Goal: Information Seeking & Learning: Check status

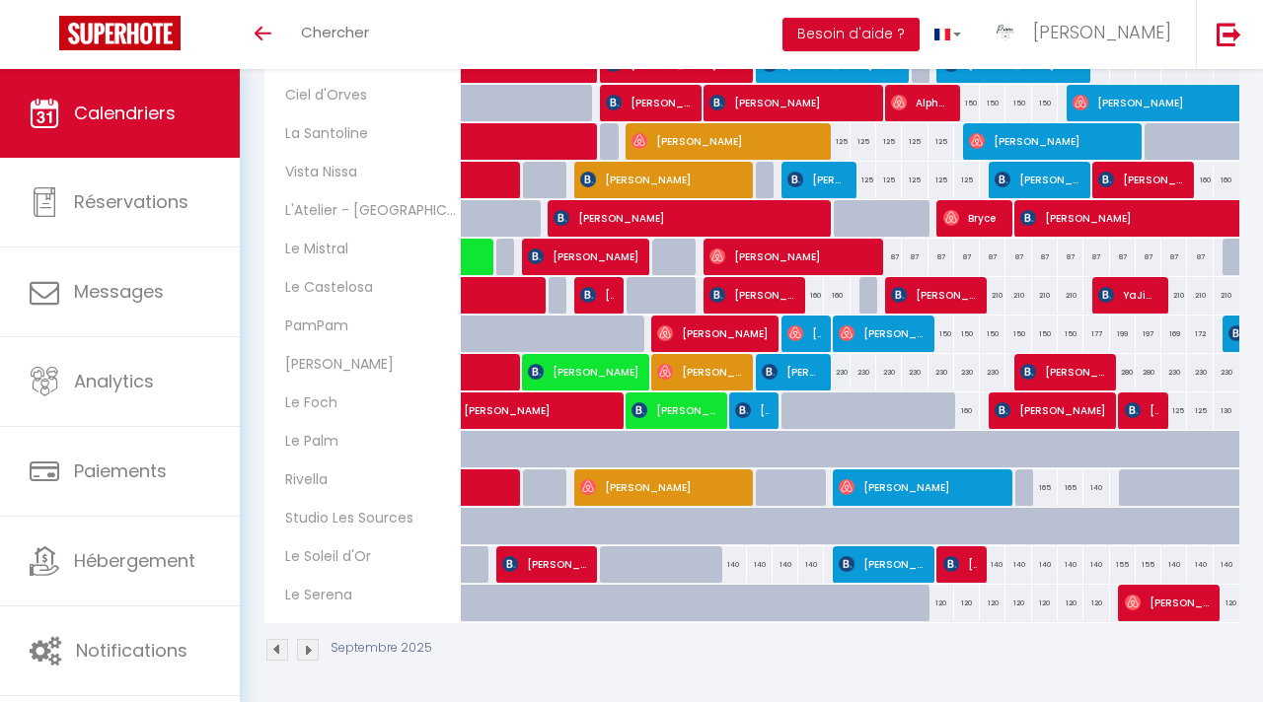
scroll to position [342, 0]
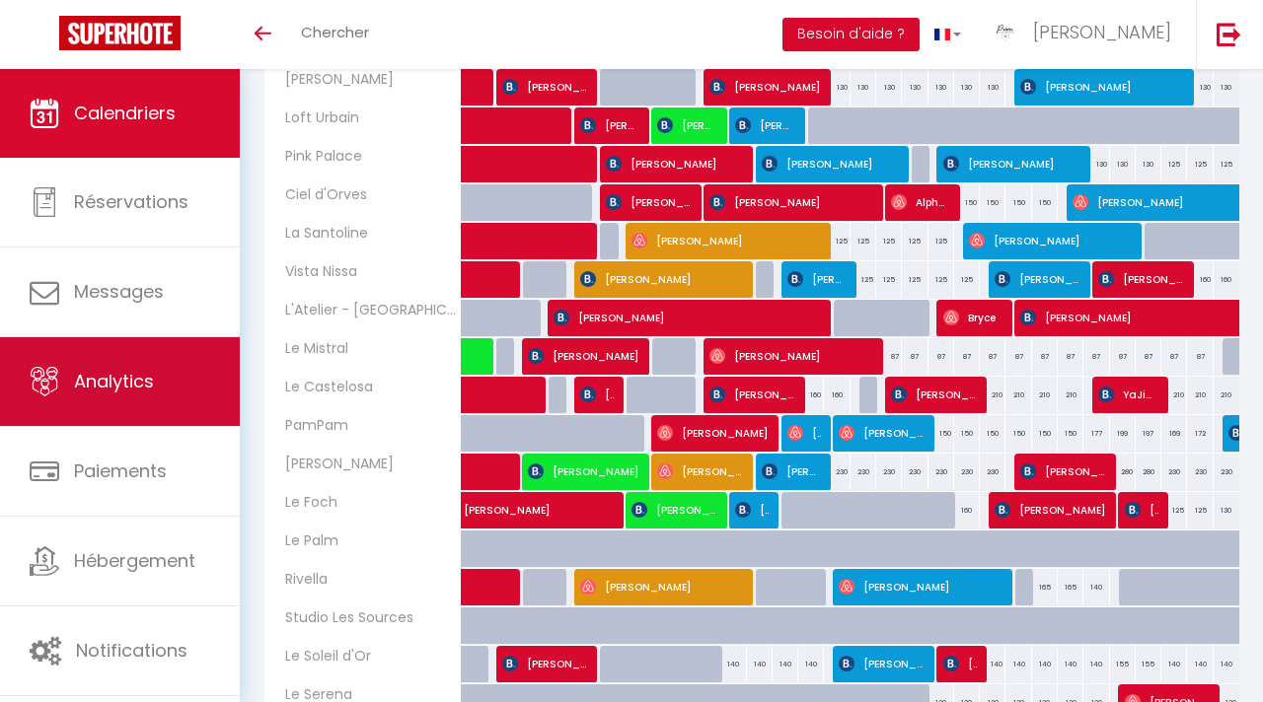
click at [158, 402] on link "Analytics" at bounding box center [120, 381] width 240 height 89
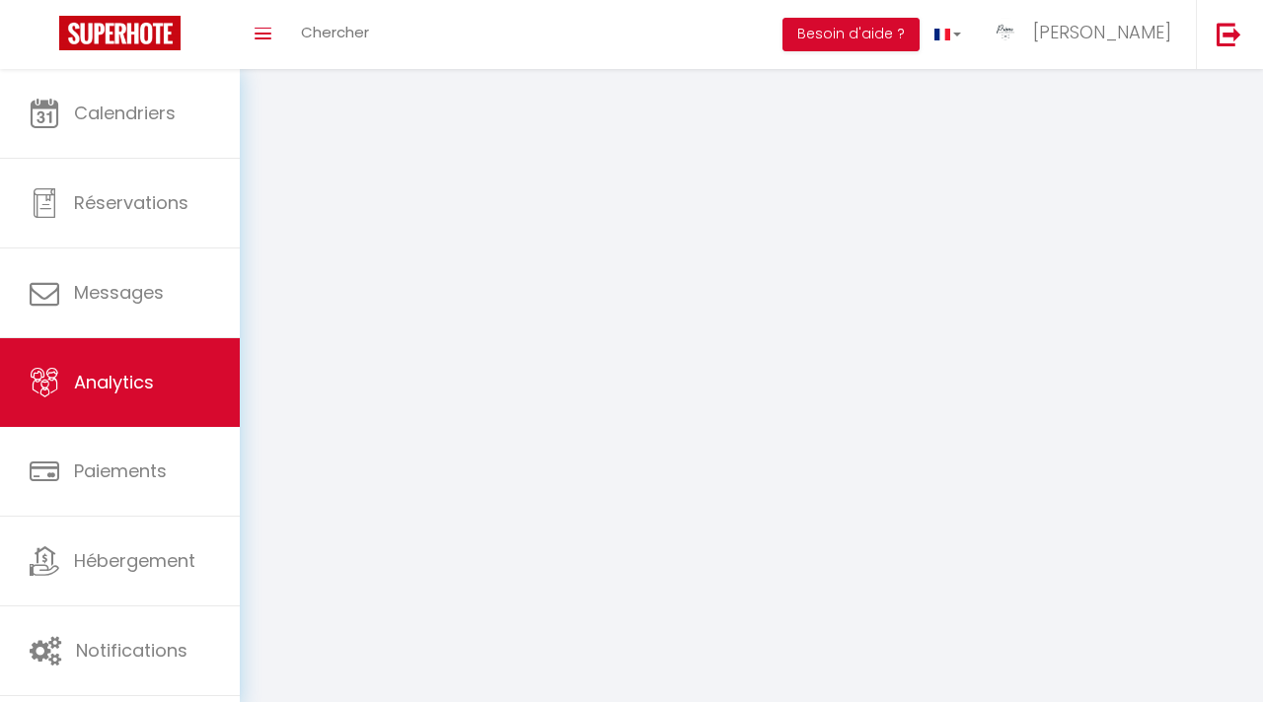
select select "2025"
select select "9"
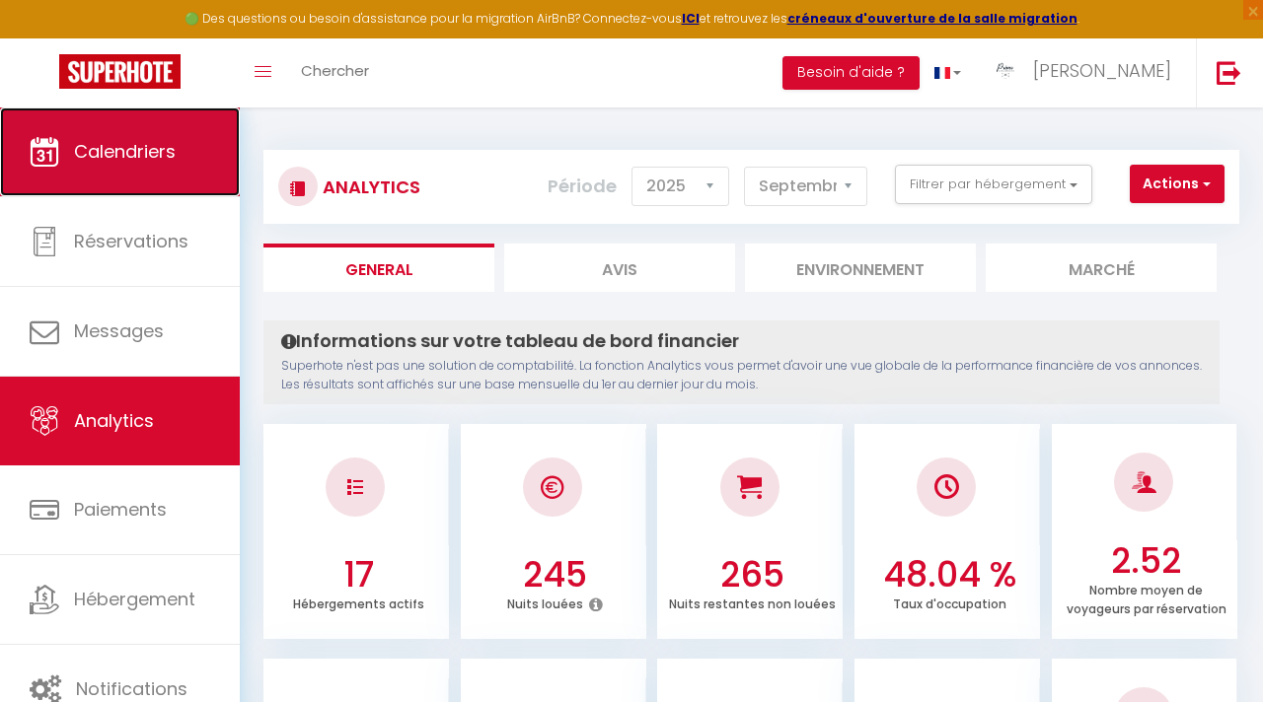
click at [142, 149] on span "Calendriers" at bounding box center [125, 151] width 102 height 25
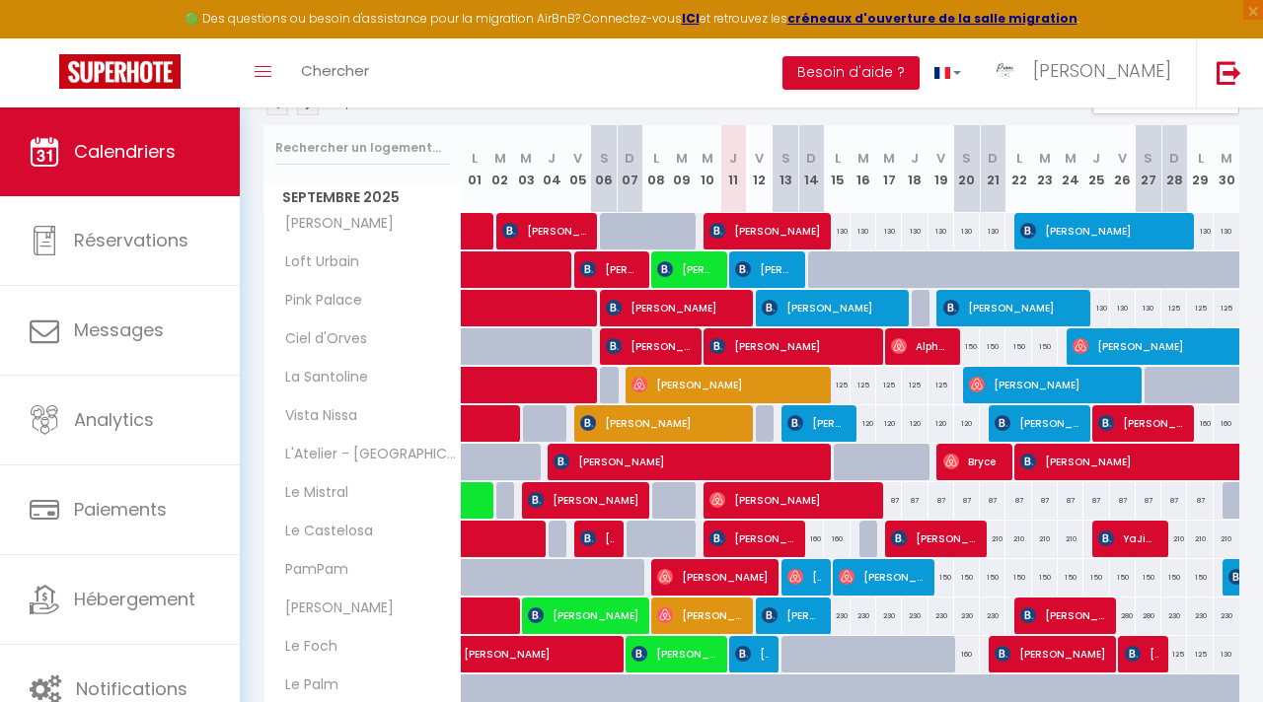
scroll to position [234, 0]
